Goal: Communication & Community: Participate in discussion

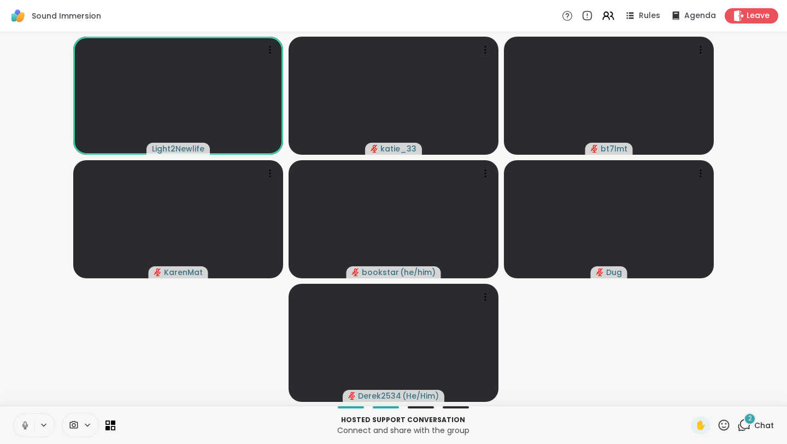
click at [766, 425] on span "Chat" at bounding box center [764, 425] width 20 height 11
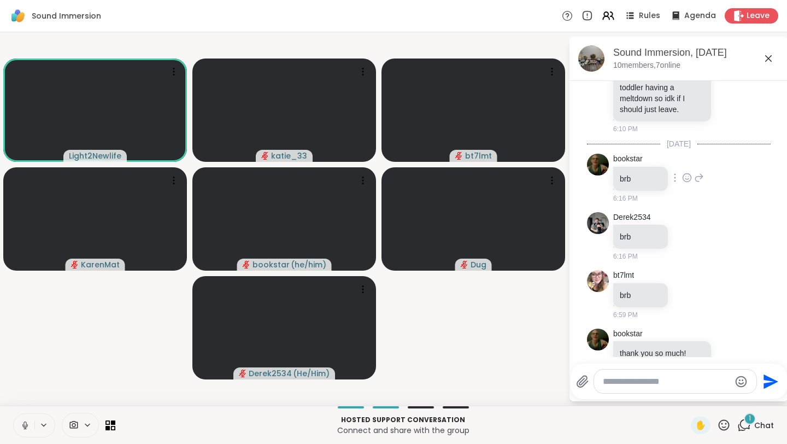
scroll to position [524, 0]
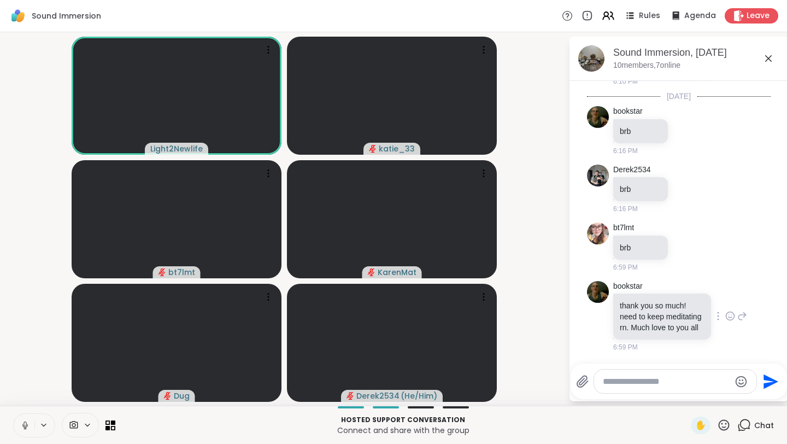
click at [731, 310] on icon at bounding box center [730, 315] width 10 height 11
click at [648, 293] on div "Select Reaction: Heart" at bounding box center [643, 298] width 10 height 10
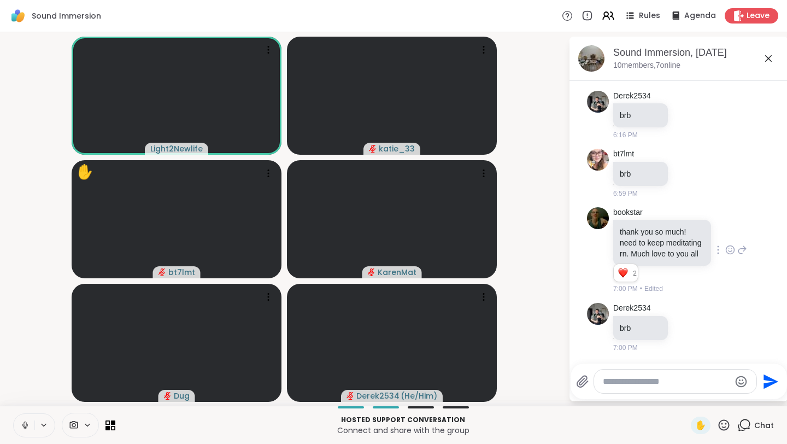
scroll to position [598, 0]
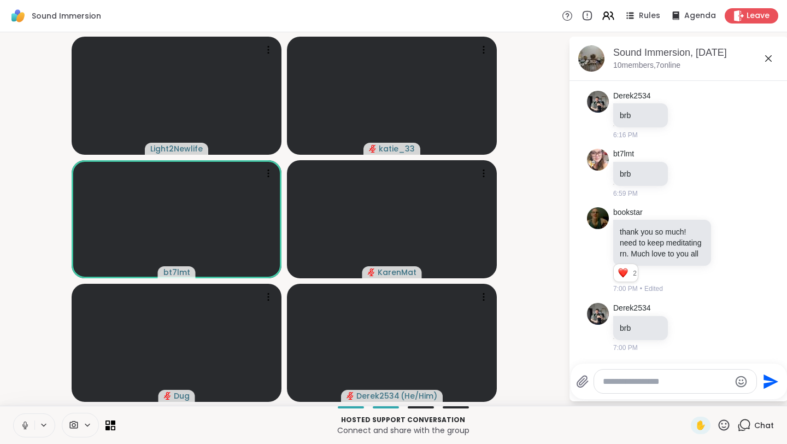
click at [623, 382] on textarea "Type your message" at bounding box center [666, 381] width 127 height 11
paste textarea "**********"
type textarea "**********"
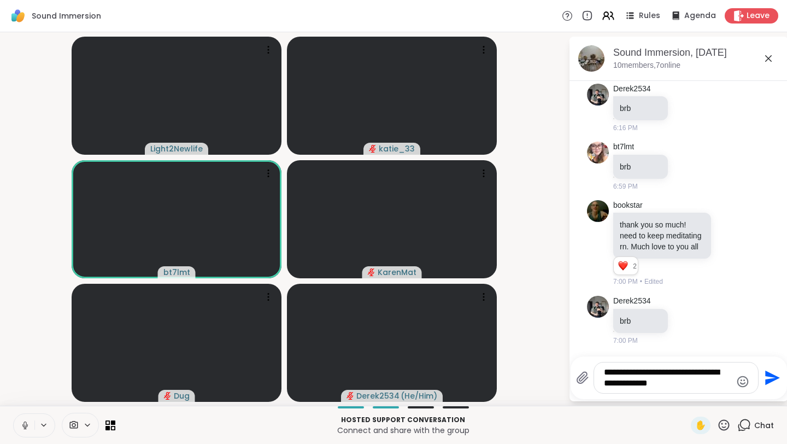
click at [772, 379] on icon "Send" at bounding box center [772, 378] width 15 height 15
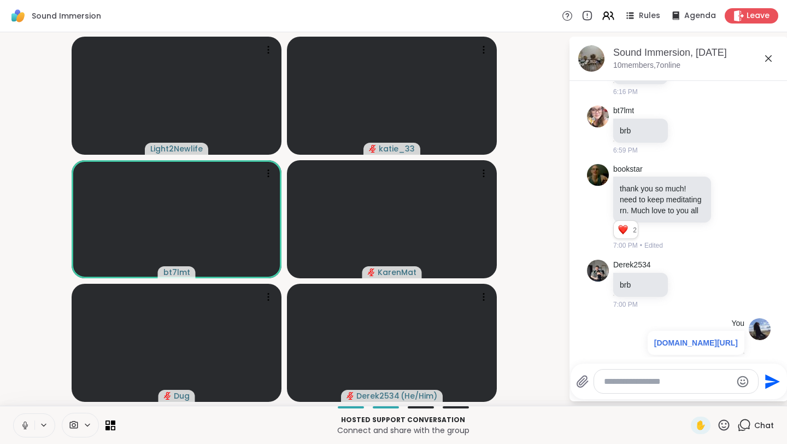
scroll to position [689, 0]
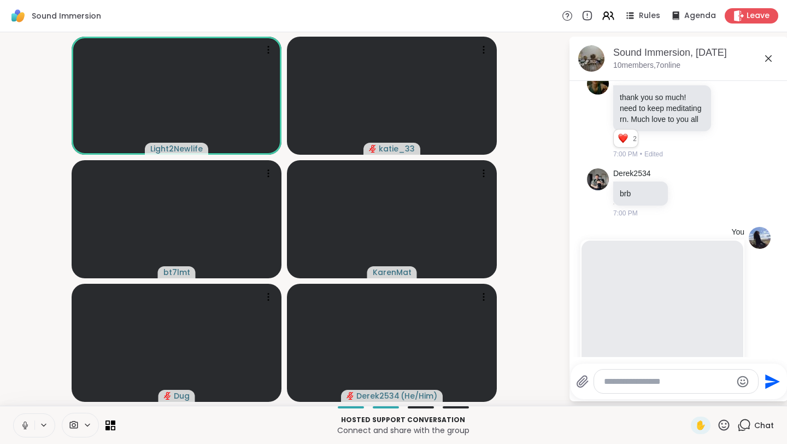
click at [771, 60] on icon at bounding box center [768, 58] width 13 height 13
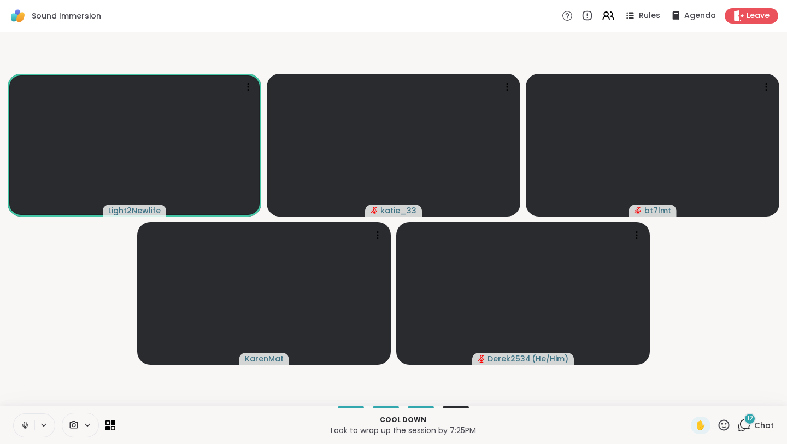
click at [755, 422] on div "12" at bounding box center [750, 419] width 12 height 12
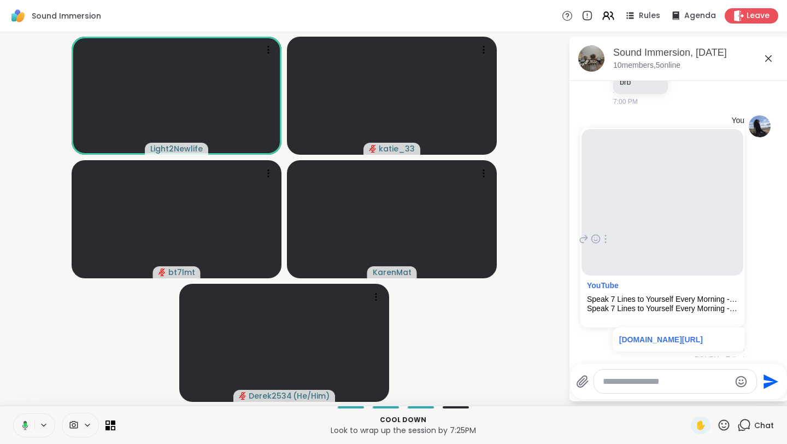
scroll to position [841, 0]
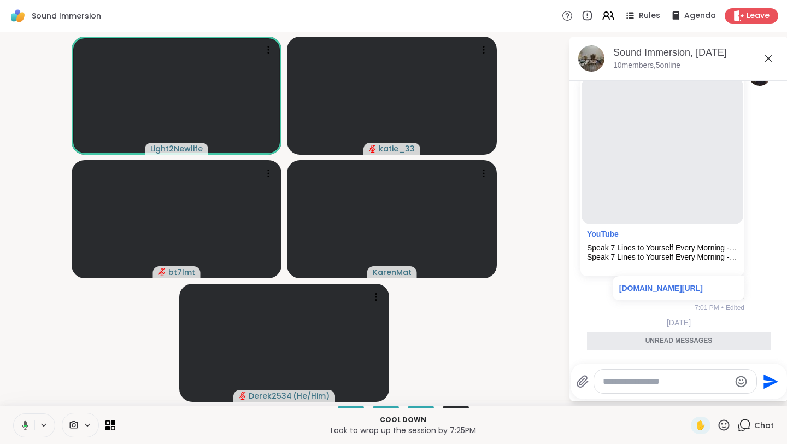
click at [771, 60] on icon at bounding box center [768, 58] width 13 height 13
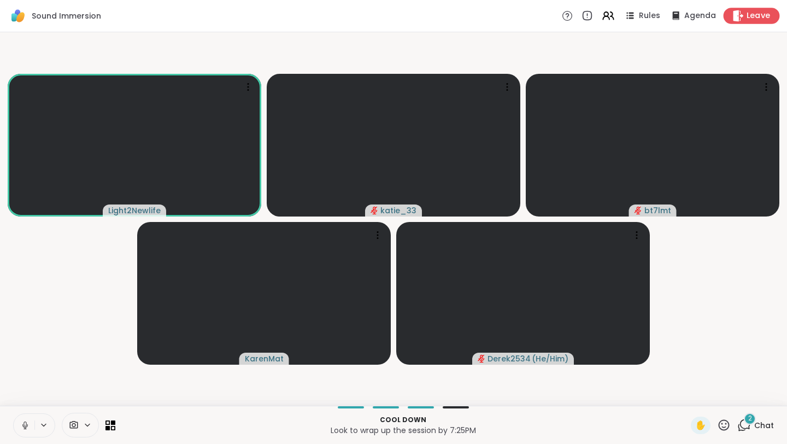
click at [763, 21] on span "Leave" at bounding box center [759, 15] width 24 height 11
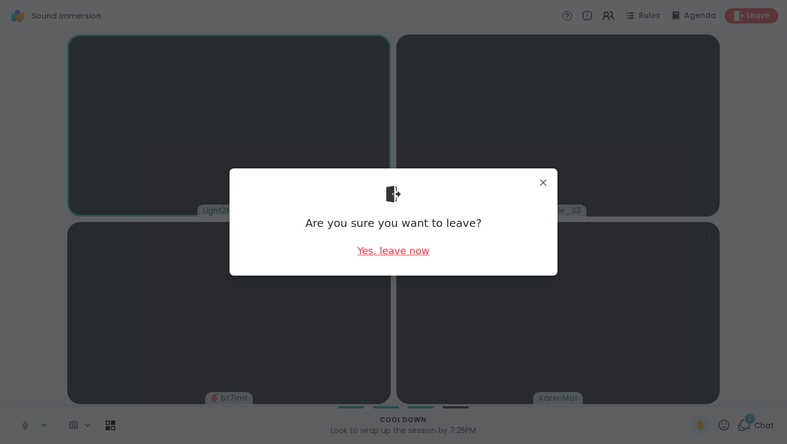
click at [415, 251] on div "Yes, leave now" at bounding box center [393, 251] width 72 height 14
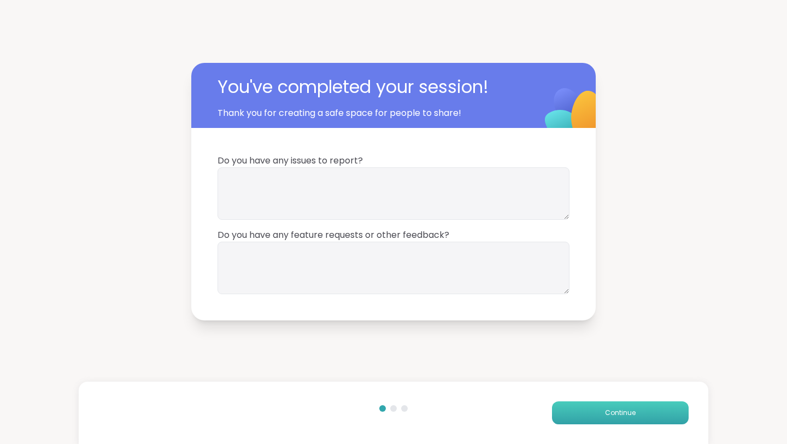
click at [607, 410] on span "Continue" at bounding box center [620, 413] width 31 height 10
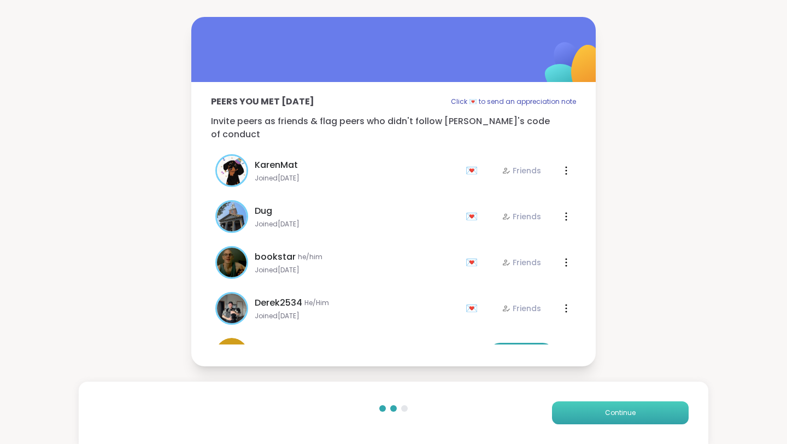
click at [627, 409] on span "Continue" at bounding box center [620, 413] width 31 height 10
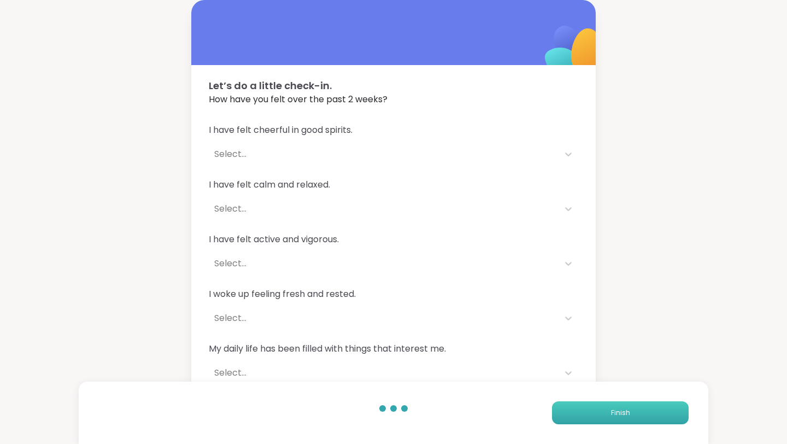
click at [621, 418] on button "Finish" at bounding box center [620, 412] width 137 height 23
